Goal: Task Accomplishment & Management: Manage account settings

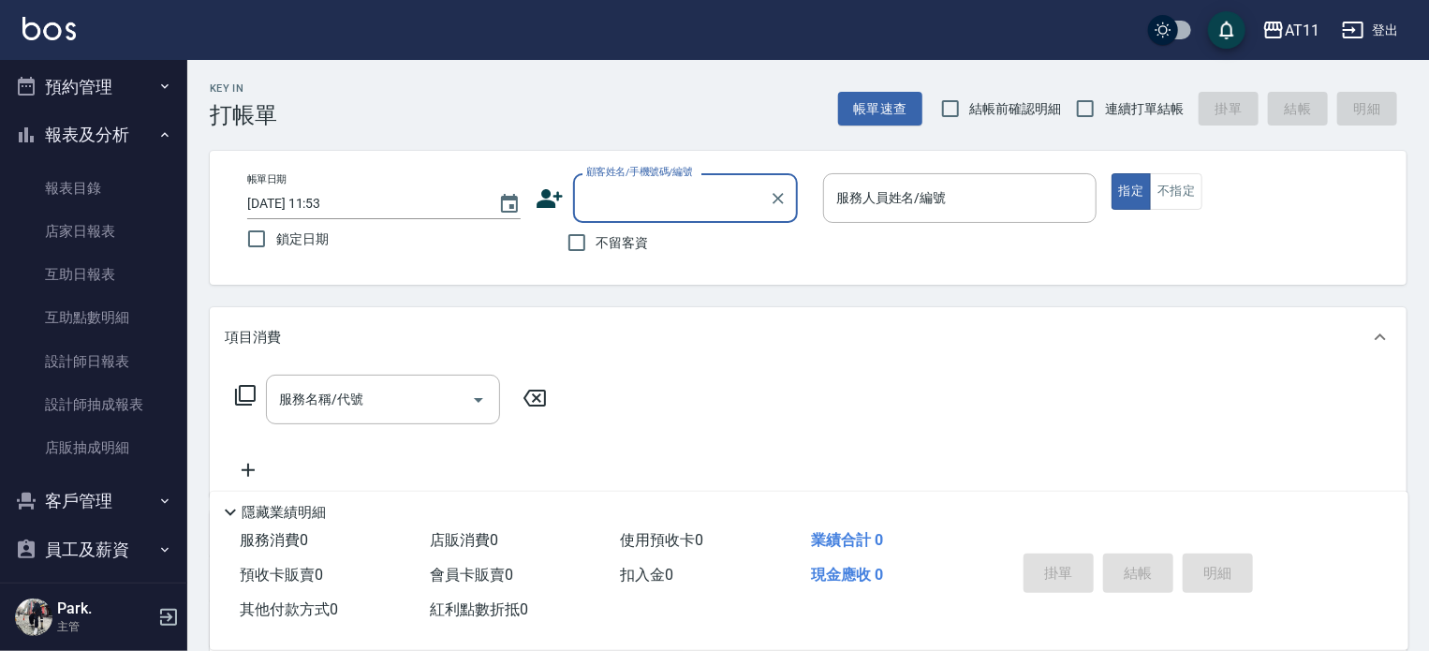
scroll to position [524, 0]
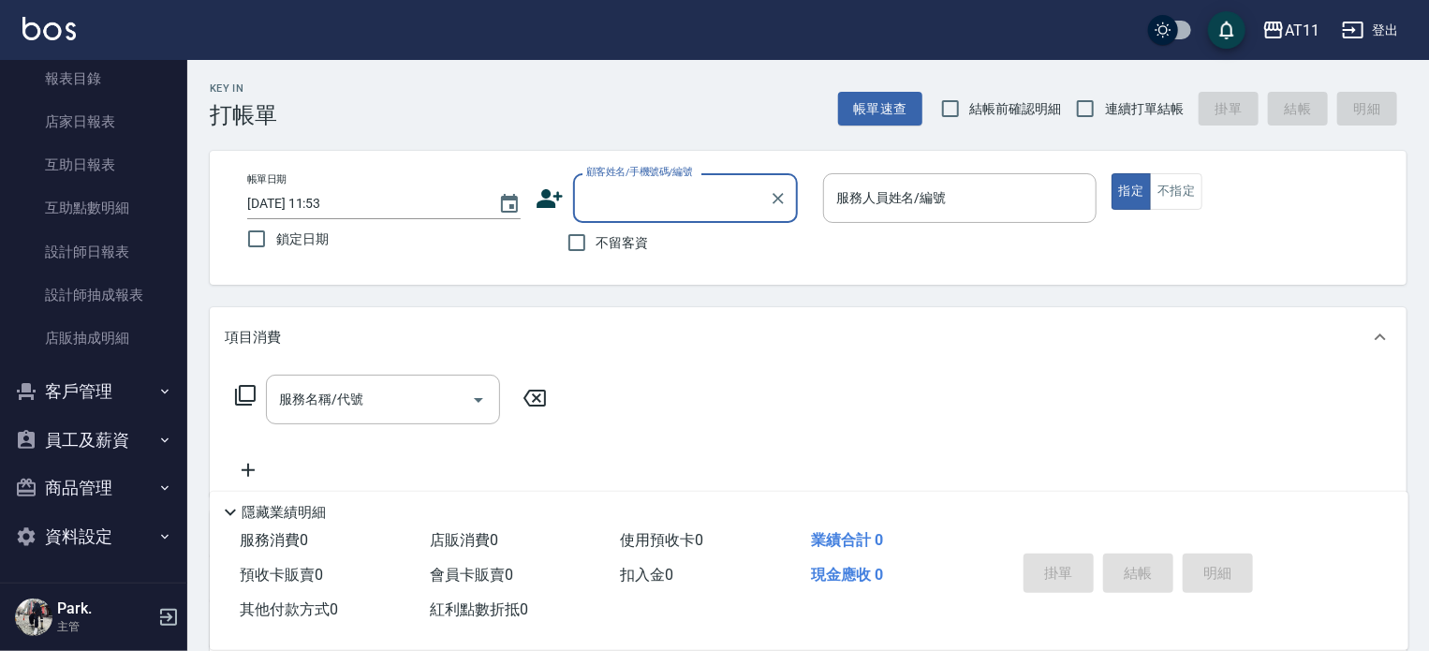
click at [150, 401] on button "客戶管理" at bounding box center [93, 391] width 172 height 49
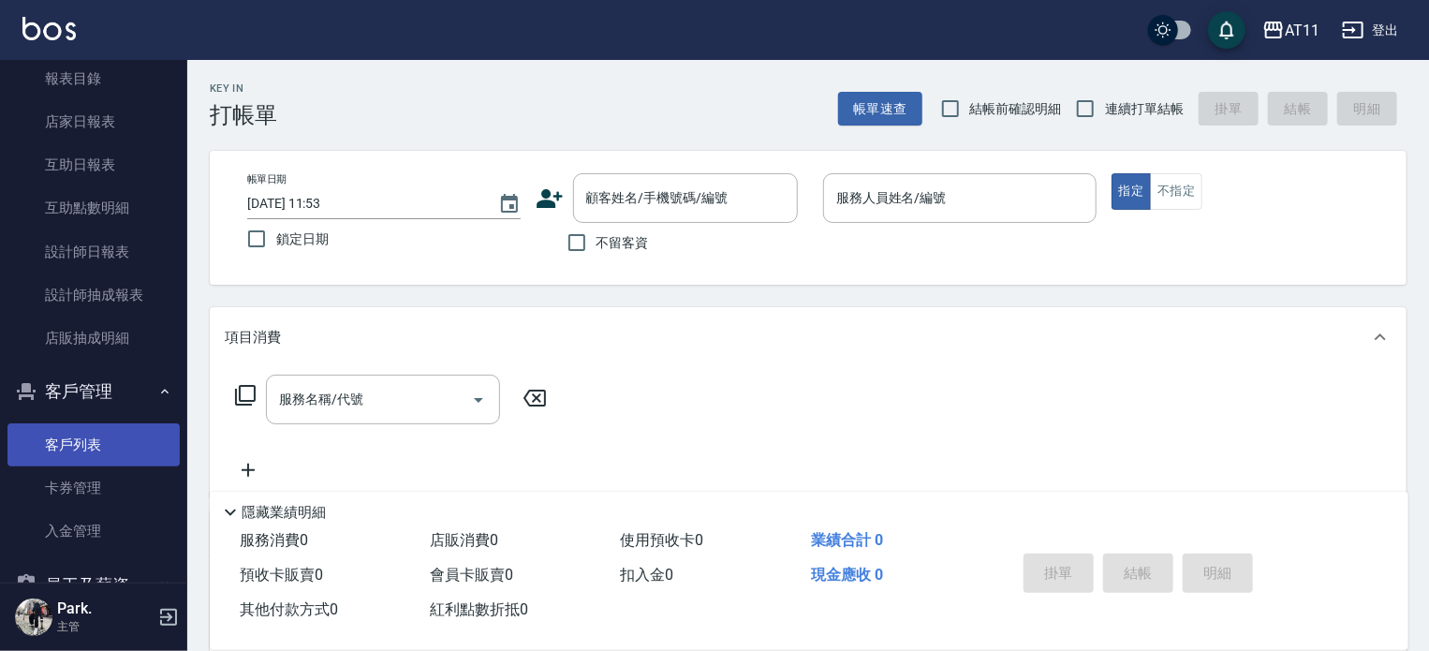
click at [108, 440] on link "客戶列表" at bounding box center [93, 444] width 172 height 43
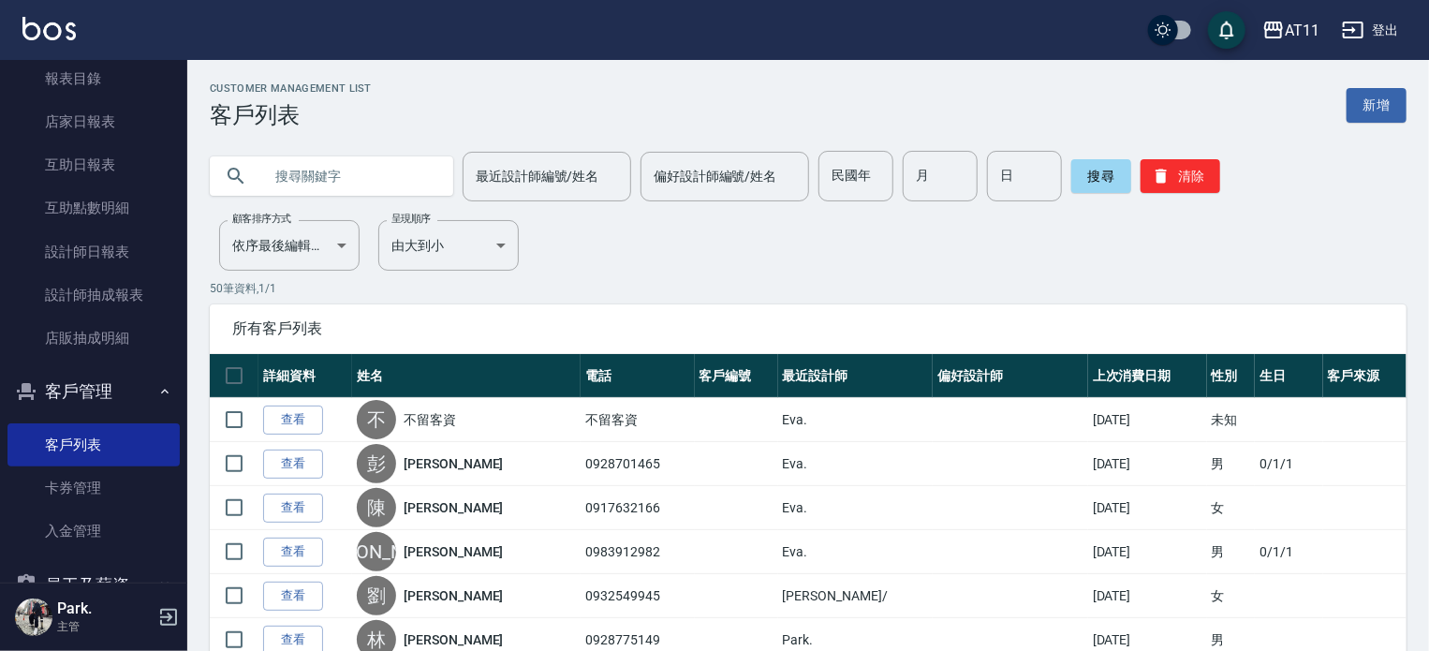
click at [391, 177] on input "text" at bounding box center [350, 176] width 176 height 51
type input "林"
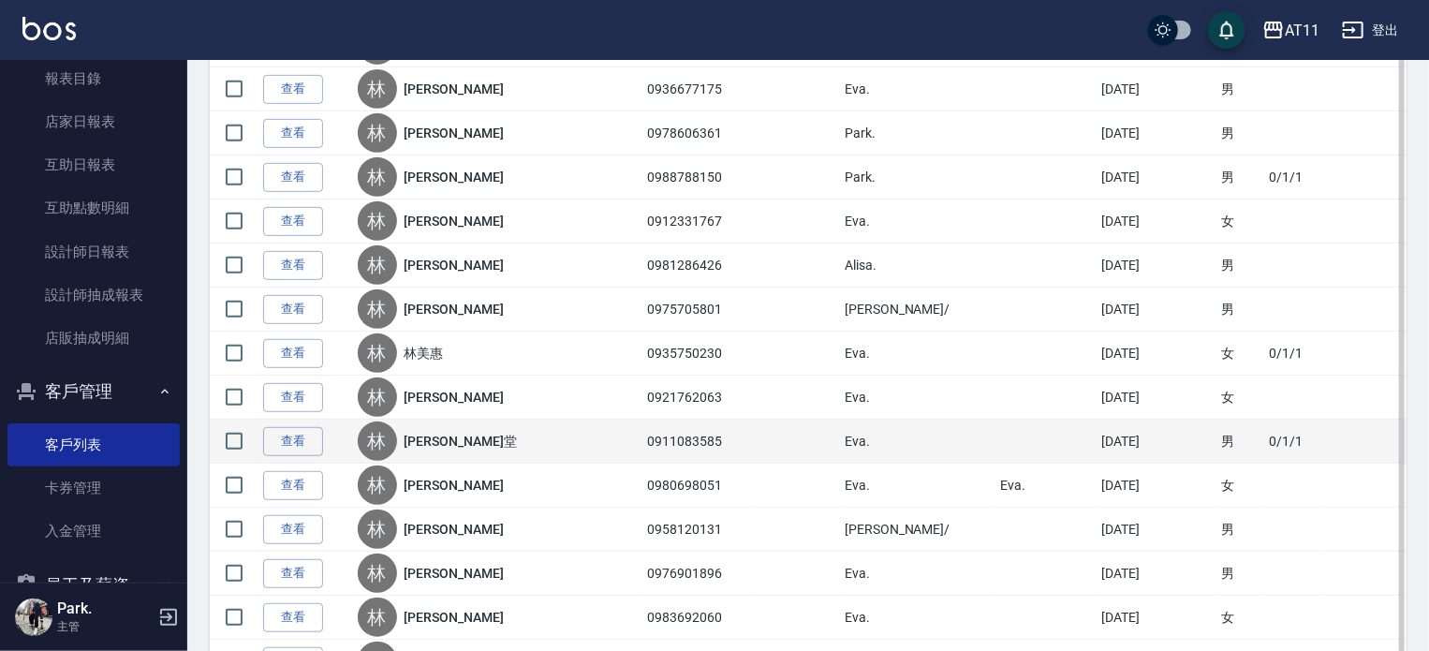
scroll to position [562, 0]
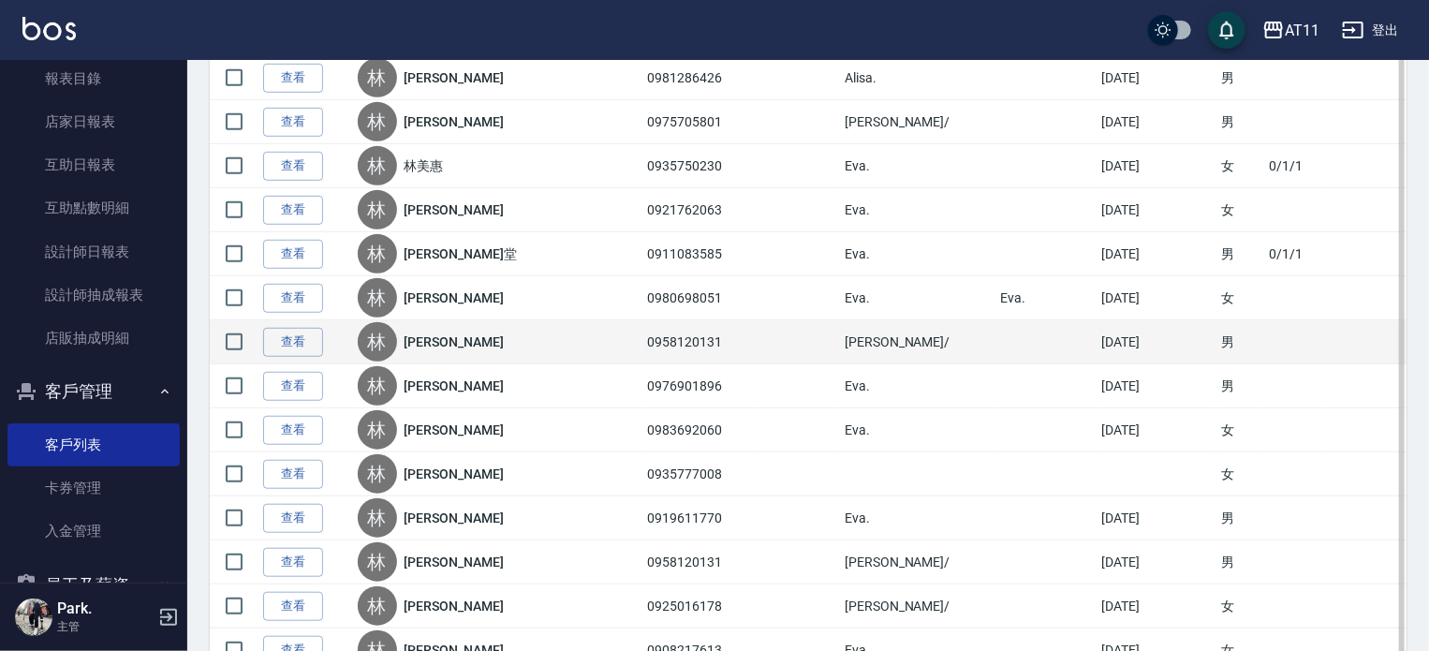
click at [260, 340] on td "查看" at bounding box center [305, 342] width 95 height 44
click at [276, 334] on link "查看" at bounding box center [293, 342] width 60 height 29
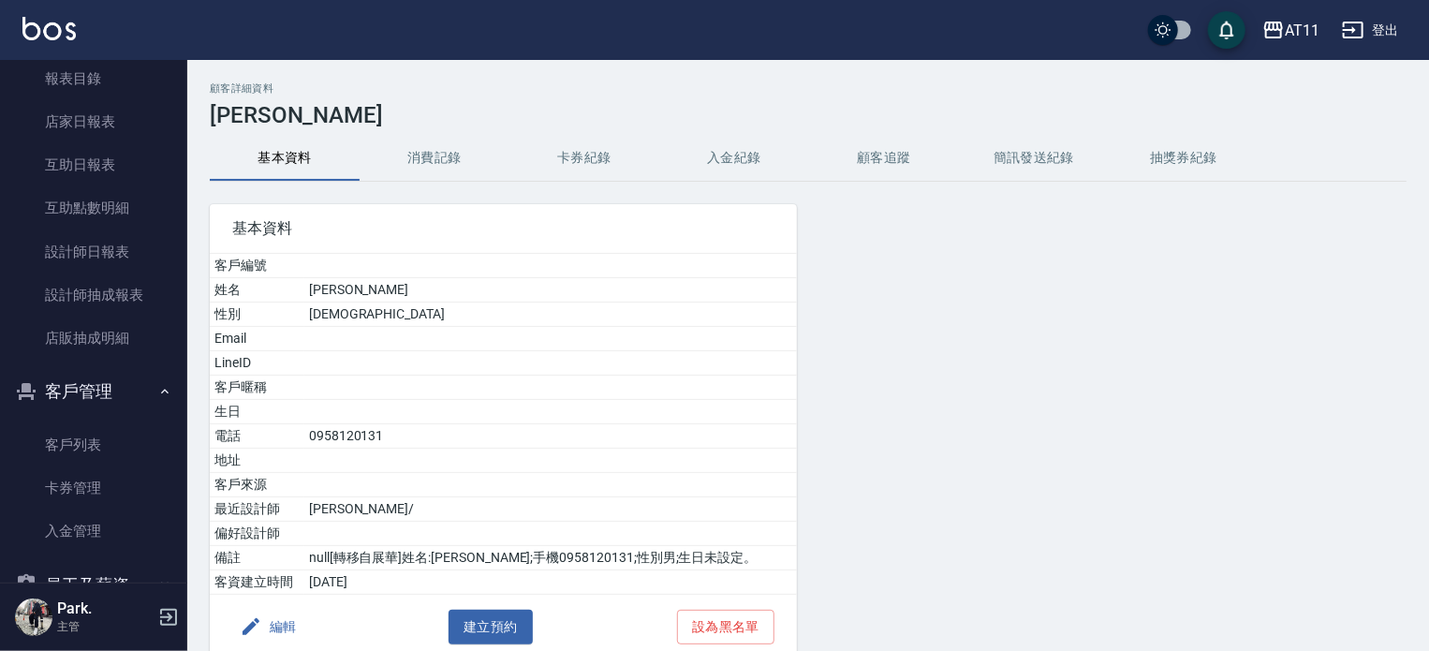
click at [766, 141] on button "入金紀錄" at bounding box center [734, 158] width 150 height 45
